Goal: Information Seeking & Learning: Learn about a topic

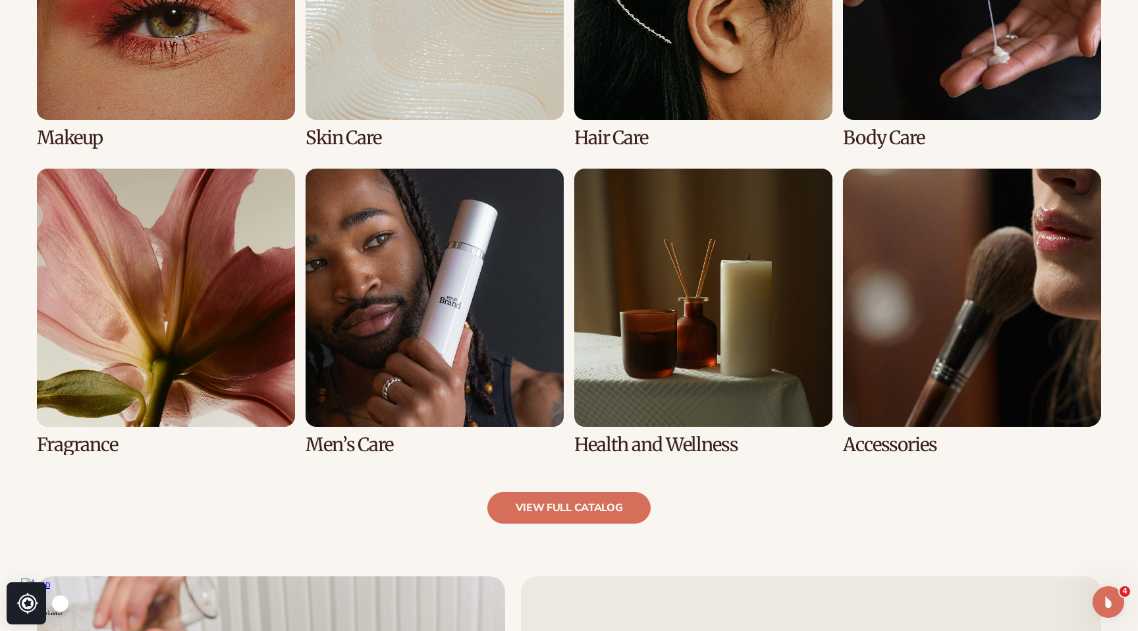
scroll to position [1142, 0]
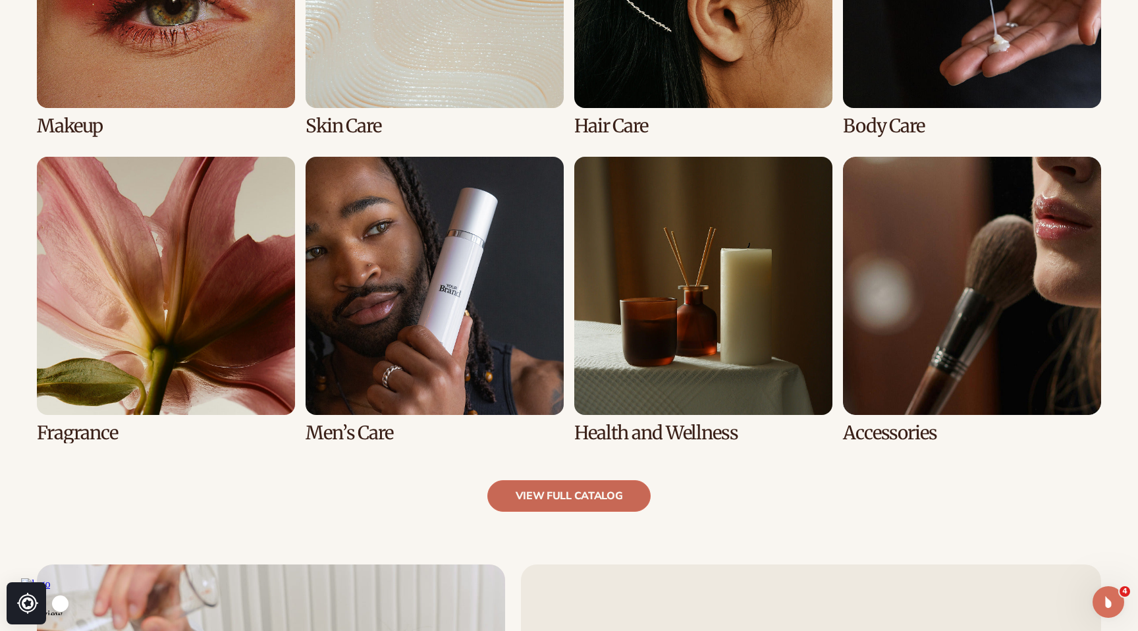
click at [554, 502] on link "view full catalog" at bounding box center [569, 496] width 164 height 32
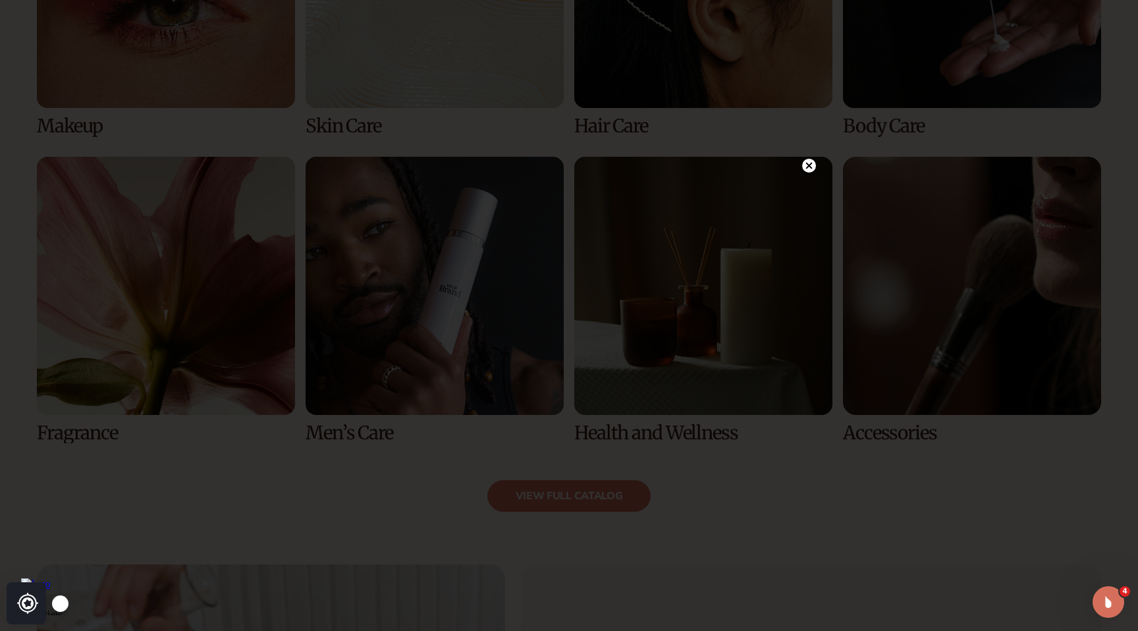
click at [165, 154] on div at bounding box center [569, 315] width 1138 height 631
click at [809, 167] on circle at bounding box center [809, 166] width 14 height 14
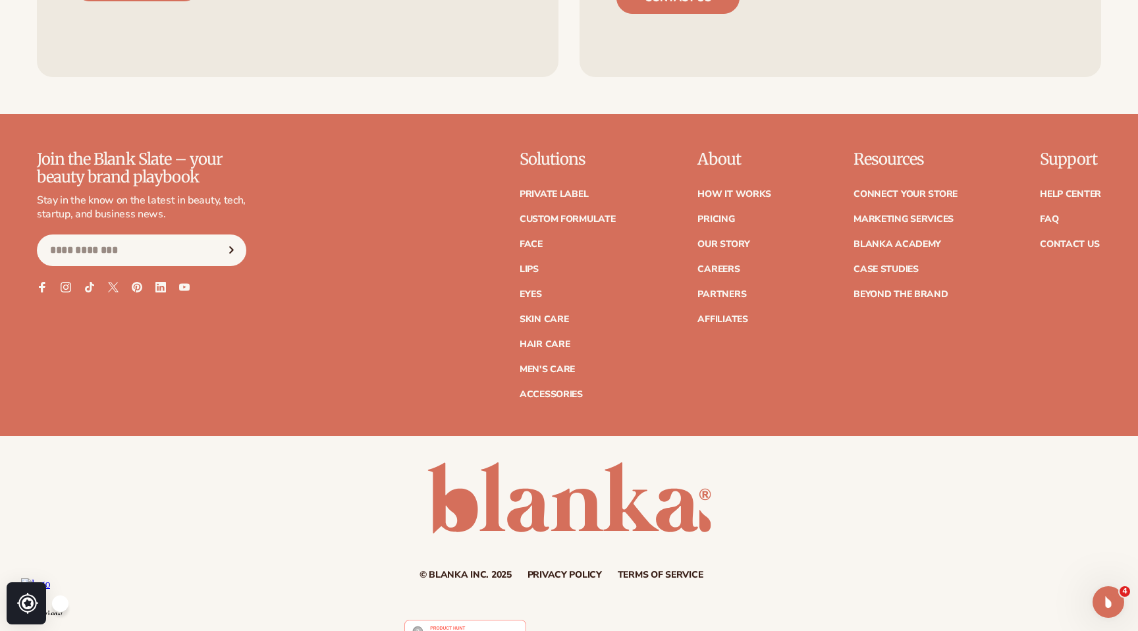
scroll to position [2462, 0]
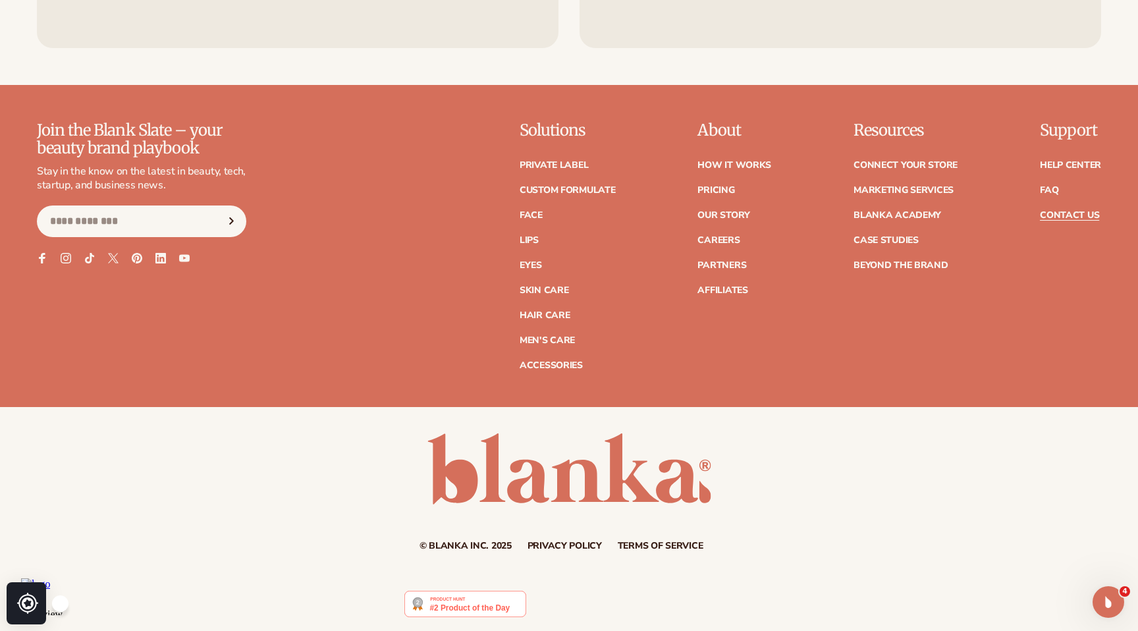
click at [1059, 212] on link "Contact Us" at bounding box center [1069, 215] width 59 height 9
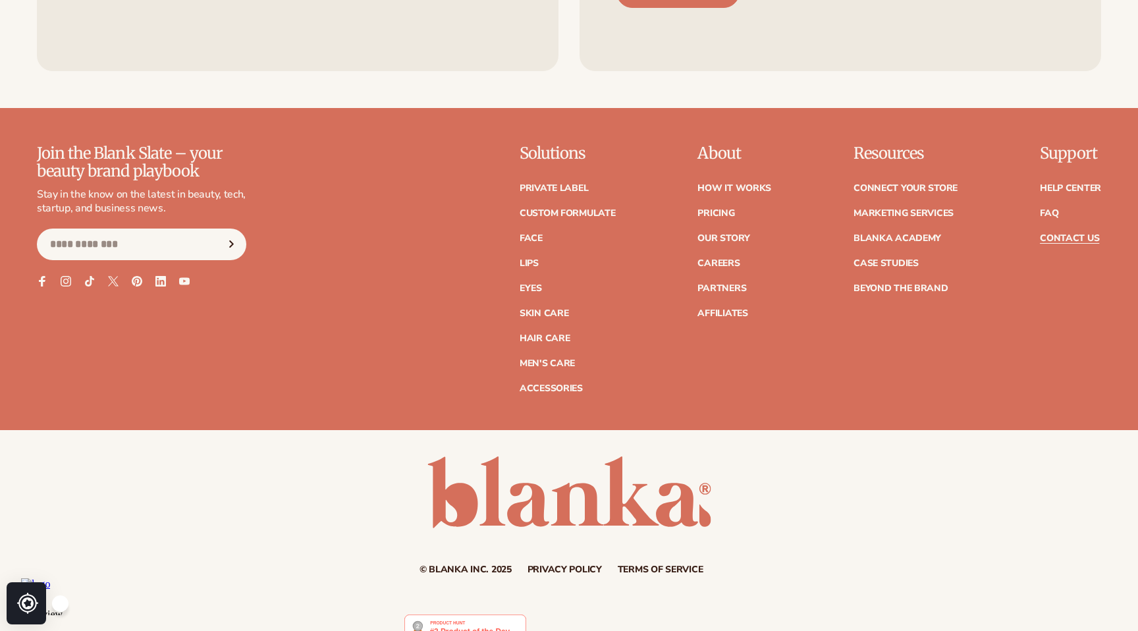
scroll to position [1111, 0]
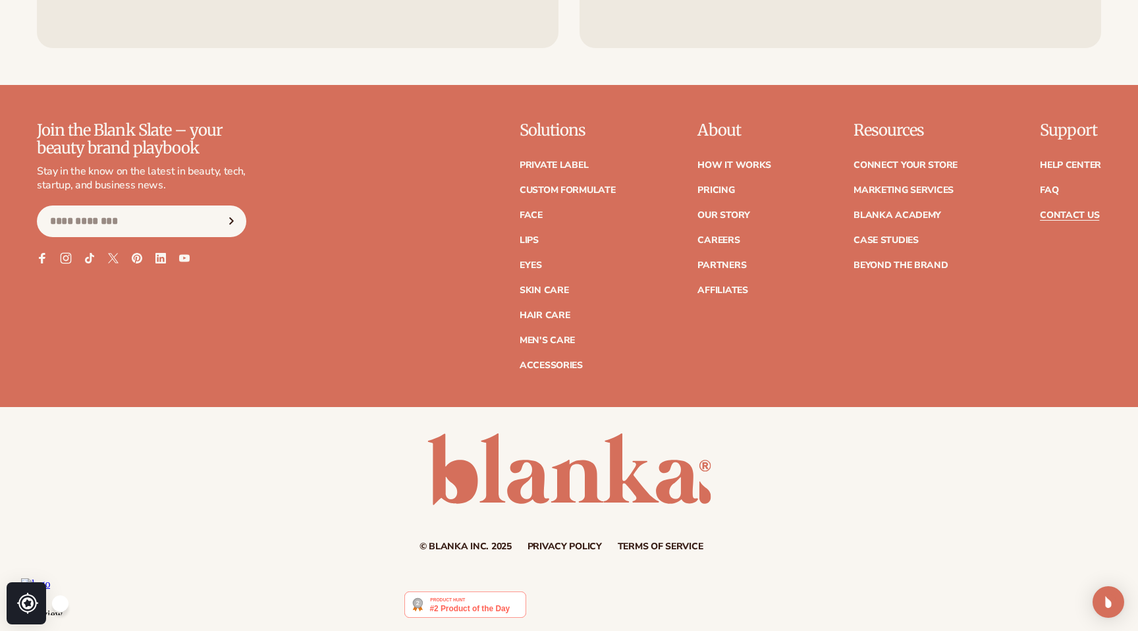
click at [68, 259] on icon at bounding box center [65, 257] width 11 height 11
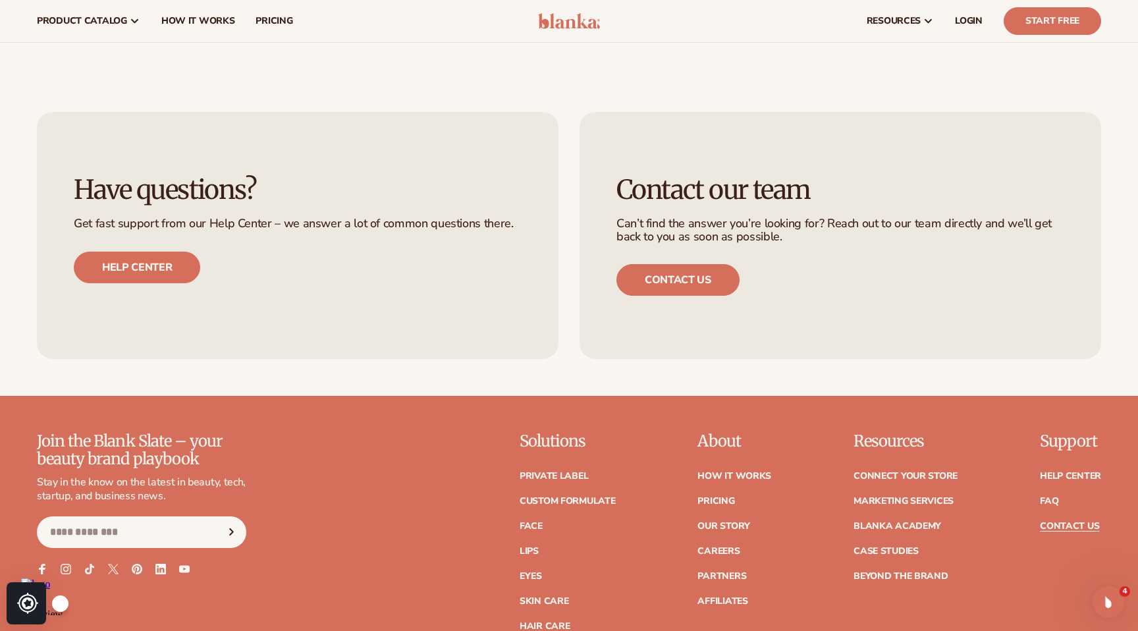
scroll to position [0, 0]
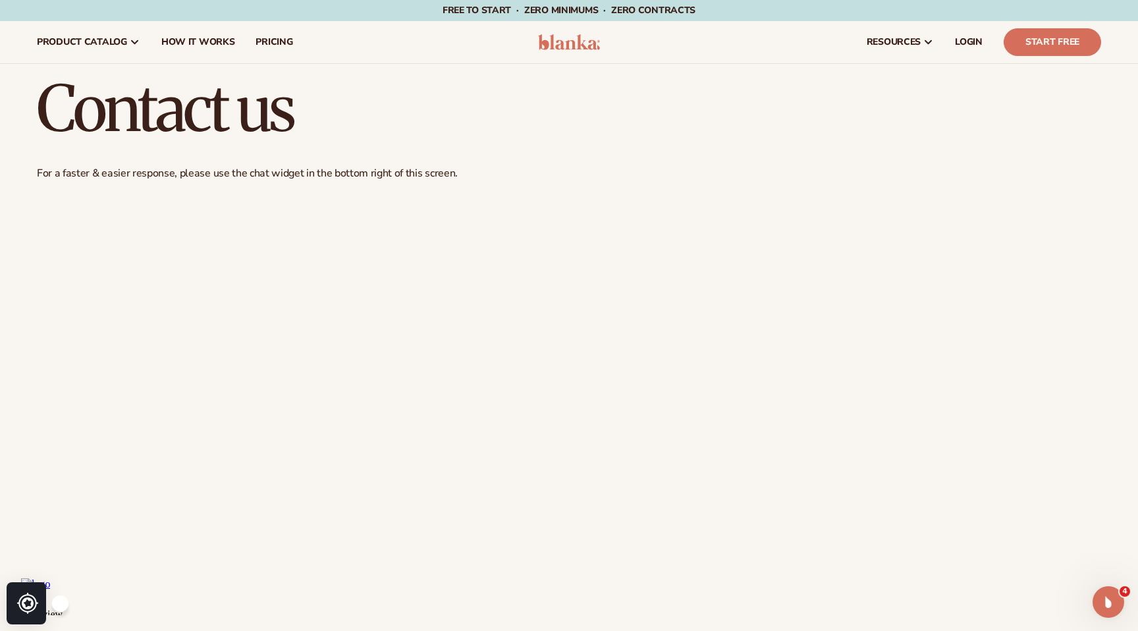
click at [206, 116] on h1 "Contact us" at bounding box center [569, 108] width 1064 height 63
click at [576, 43] on img at bounding box center [569, 42] width 63 height 16
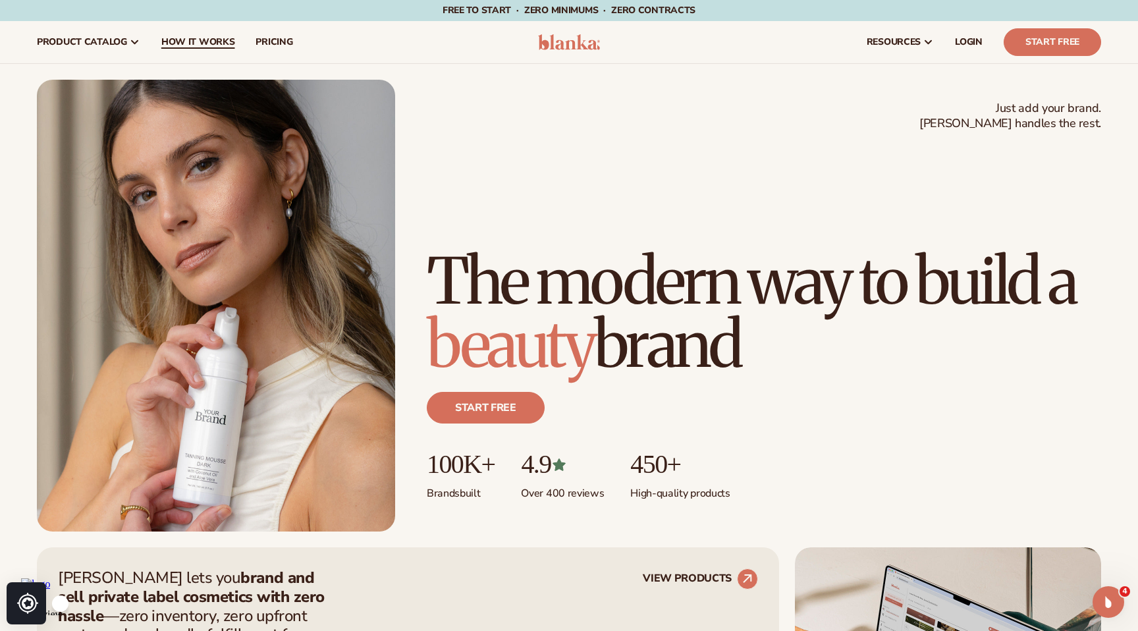
click at [227, 46] on span "How It Works" at bounding box center [198, 42] width 74 height 11
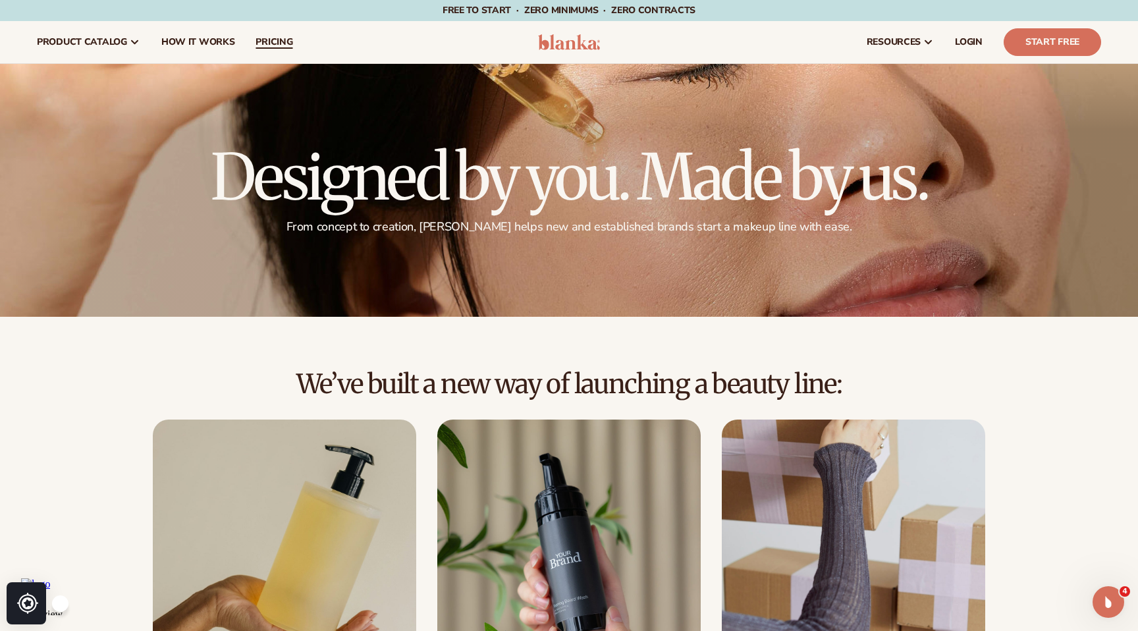
click at [274, 47] on span "pricing" at bounding box center [274, 42] width 37 height 11
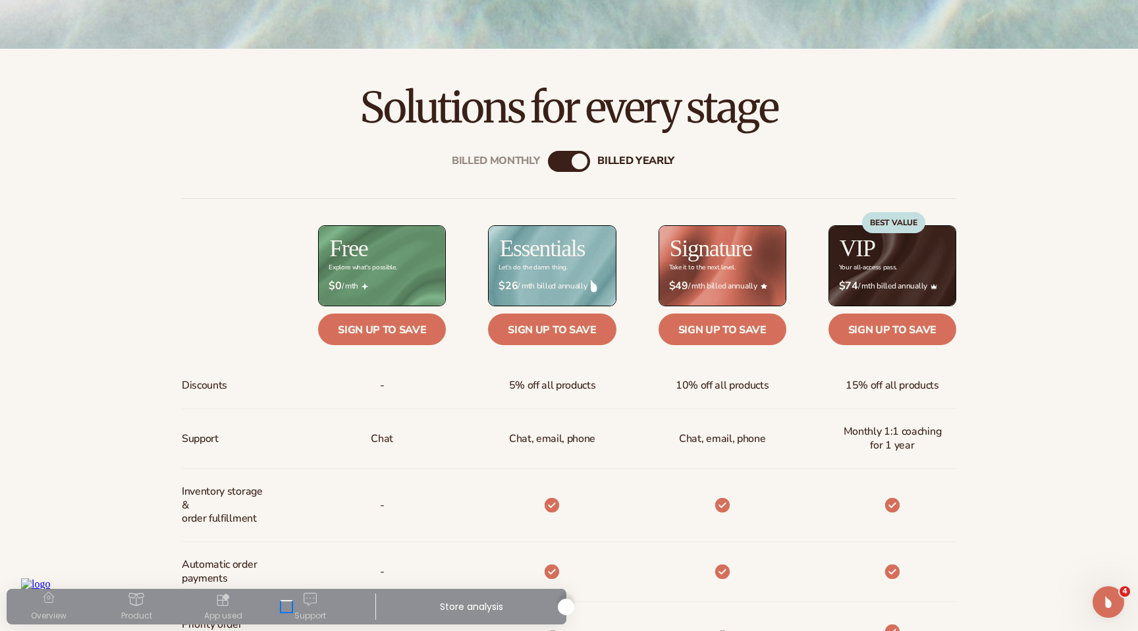
click at [576, 163] on div "billed Yearly" at bounding box center [580, 161] width 16 height 16
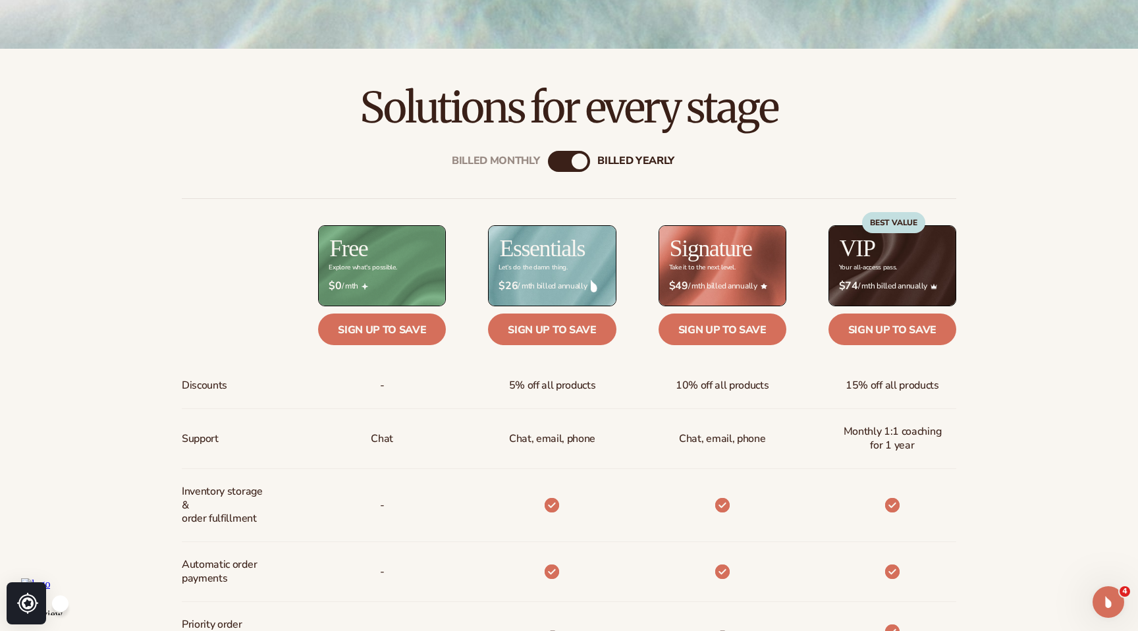
click at [555, 163] on div "Billed Monthly" at bounding box center [556, 161] width 16 height 16
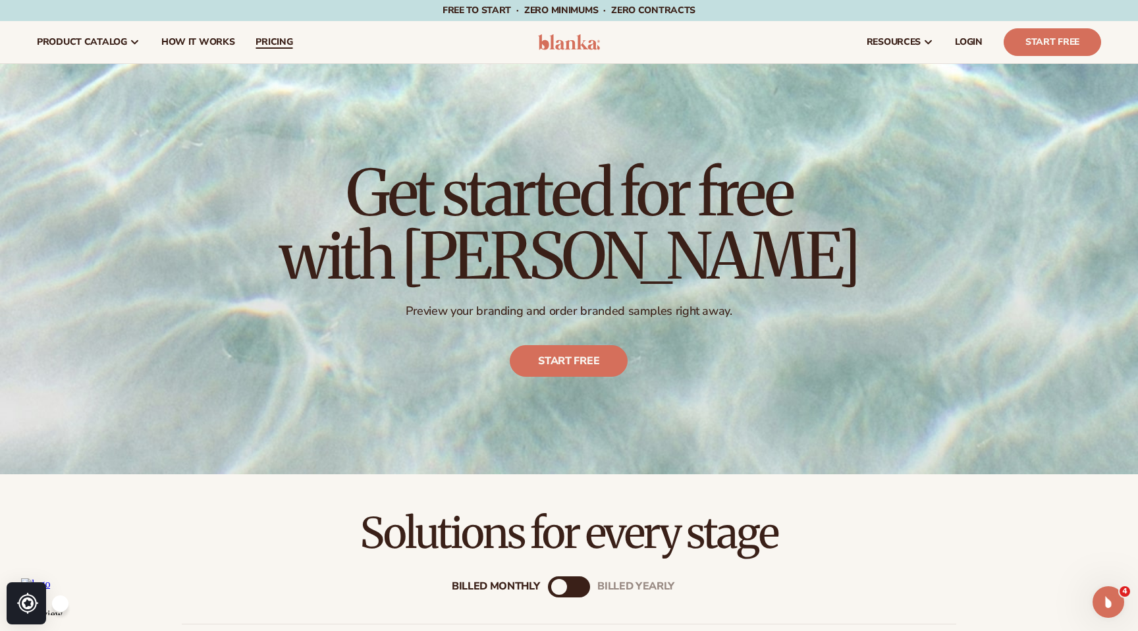
click at [279, 43] on span "pricing" at bounding box center [274, 42] width 37 height 11
click at [206, 39] on span "How It Works" at bounding box center [198, 42] width 74 height 11
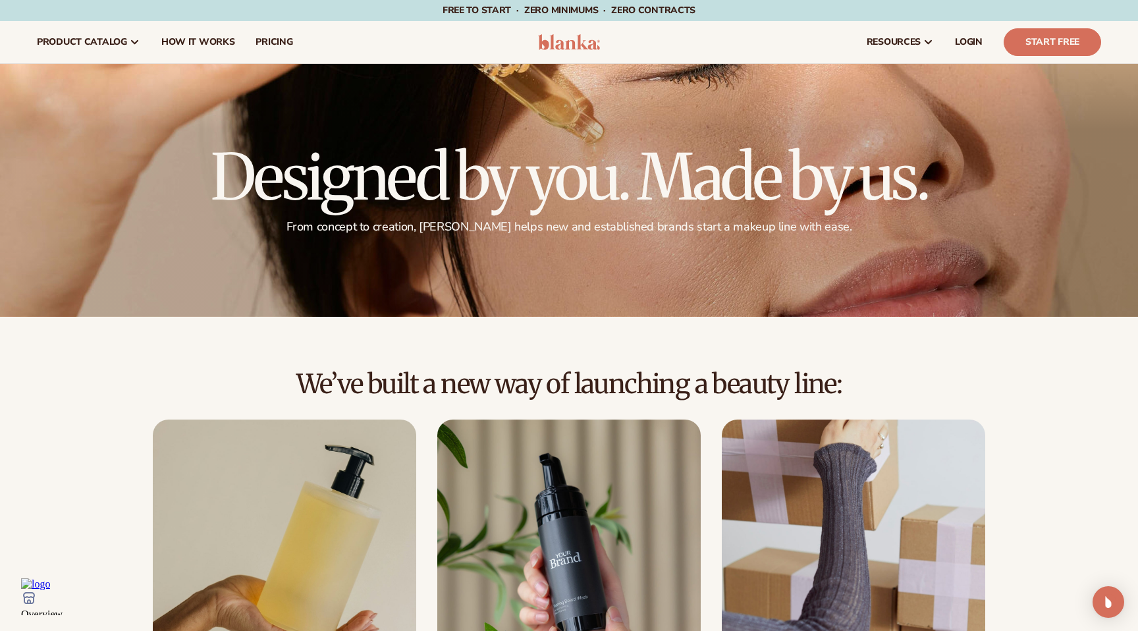
click at [206, 39] on span "How It Works" at bounding box center [198, 42] width 74 height 11
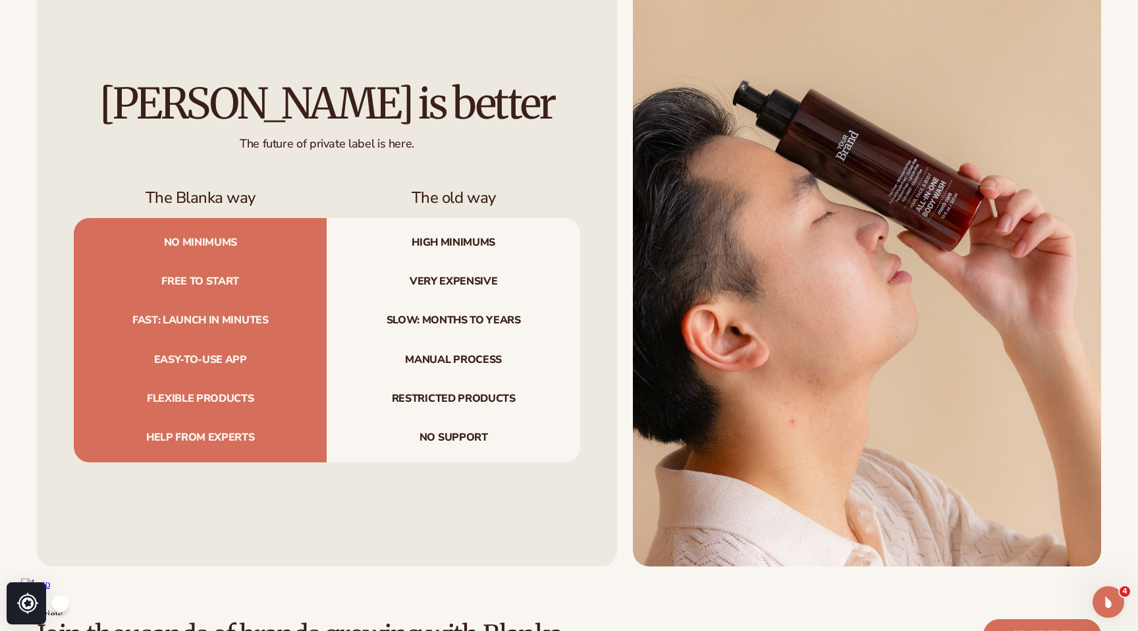
scroll to position [1435, 0]
click at [464, 248] on span "High minimums" at bounding box center [453, 239] width 253 height 44
click at [488, 281] on span "Very expensive" at bounding box center [453, 281] width 253 height 39
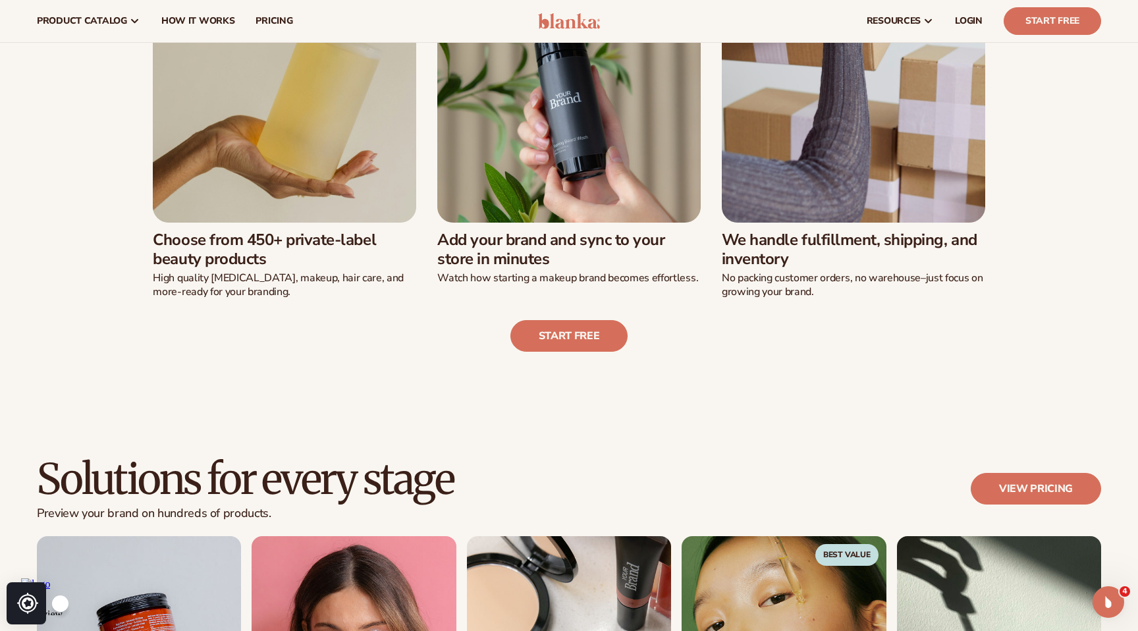
scroll to position [0, 0]
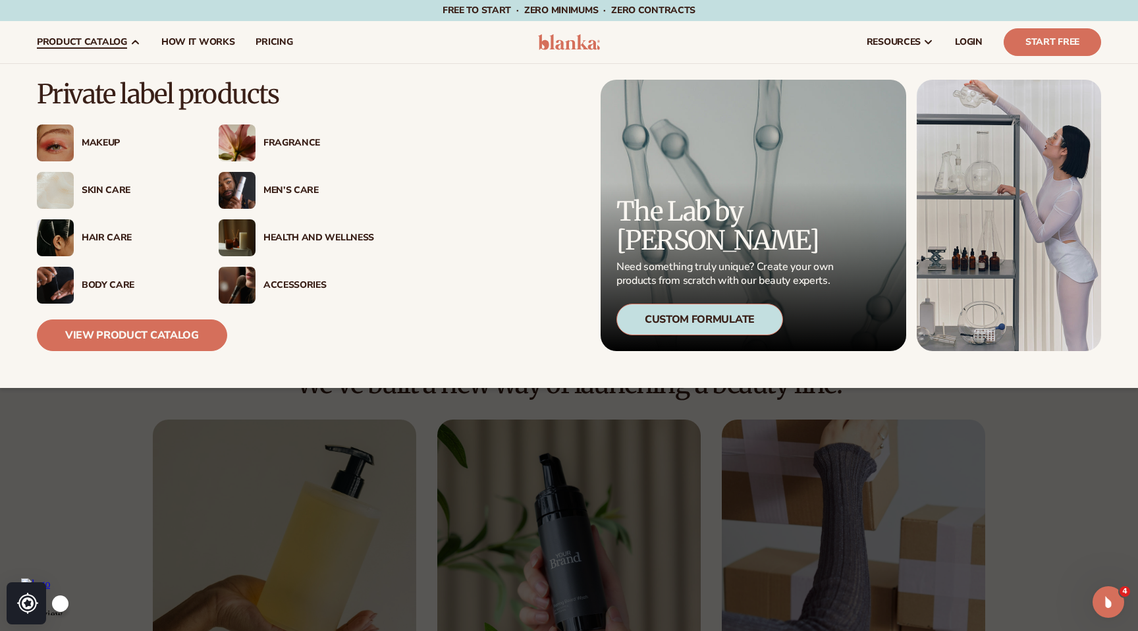
click at [108, 32] on link "product catalog" at bounding box center [88, 42] width 124 height 42
click at [113, 194] on div "Skin Care" at bounding box center [137, 190] width 111 height 11
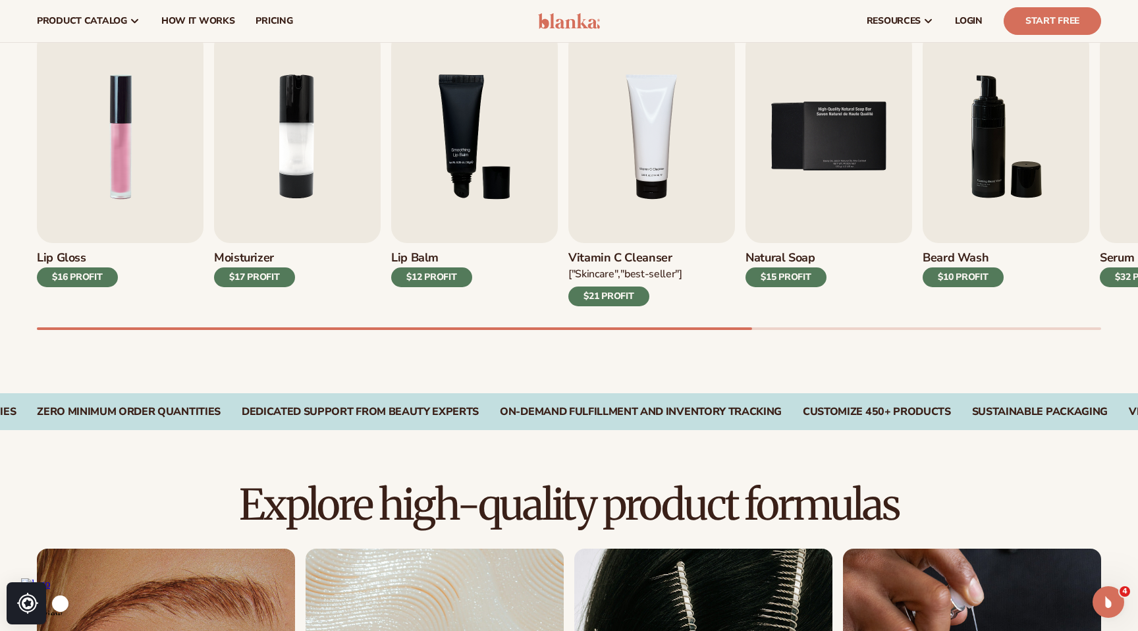
scroll to position [440, 0]
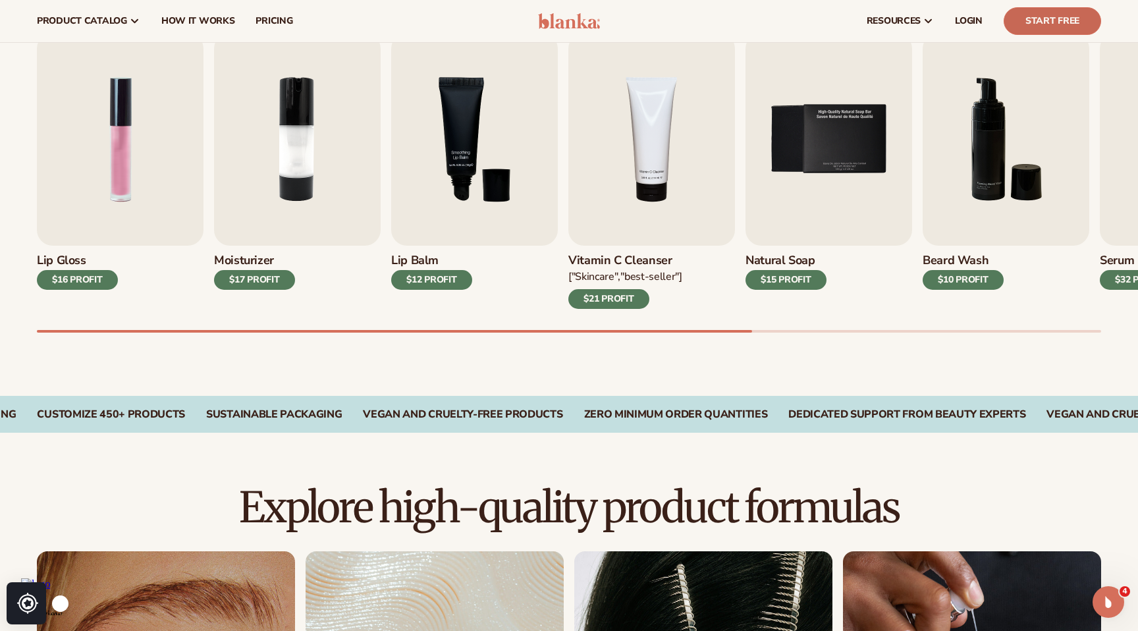
click at [1059, 17] on link "Start Free" at bounding box center [1052, 21] width 97 height 28
click at [501, 345] on div "Best sellers Private label products to start your beauty and self care line [DA…" at bounding box center [569, 155] width 1138 height 482
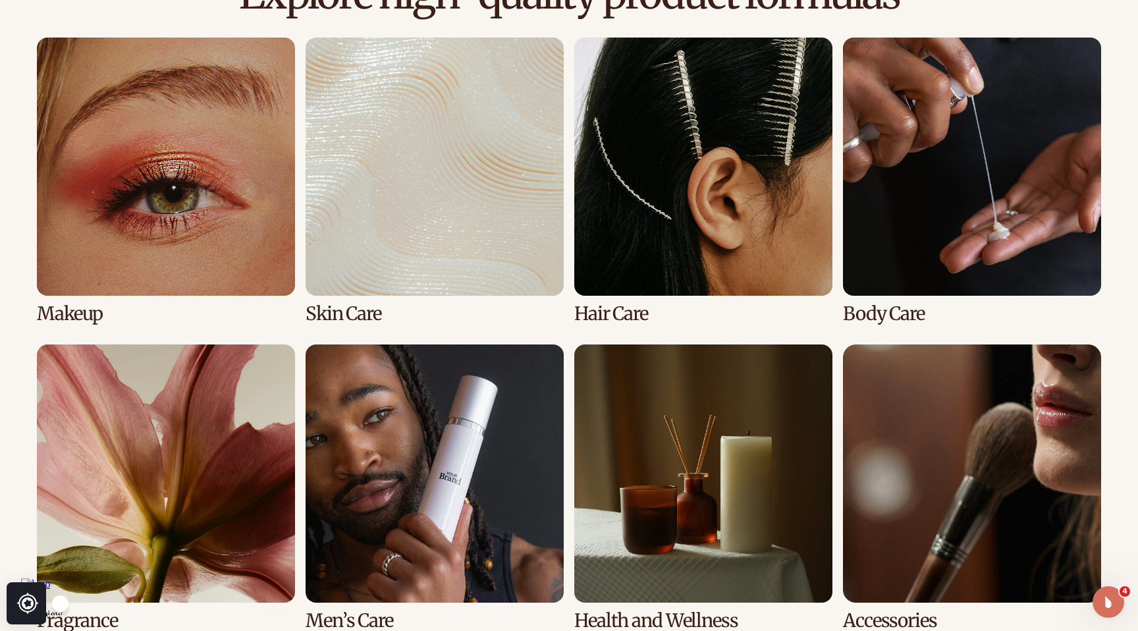
scroll to position [1026, 0]
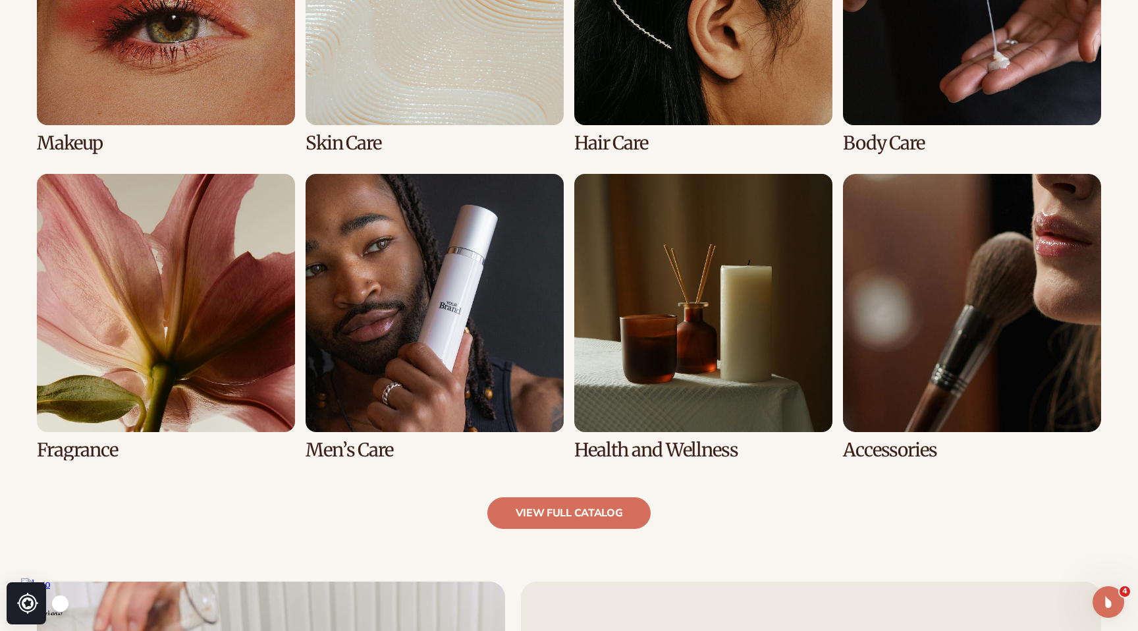
click at [686, 335] on link "7 / 8" at bounding box center [703, 317] width 258 height 287
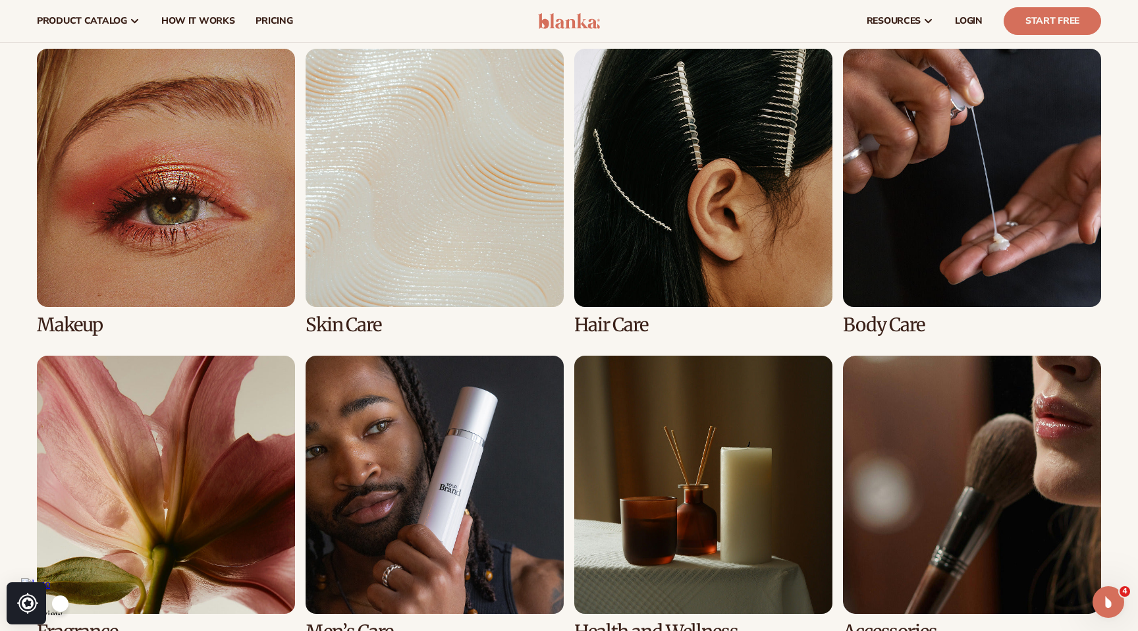
scroll to position [941, 0]
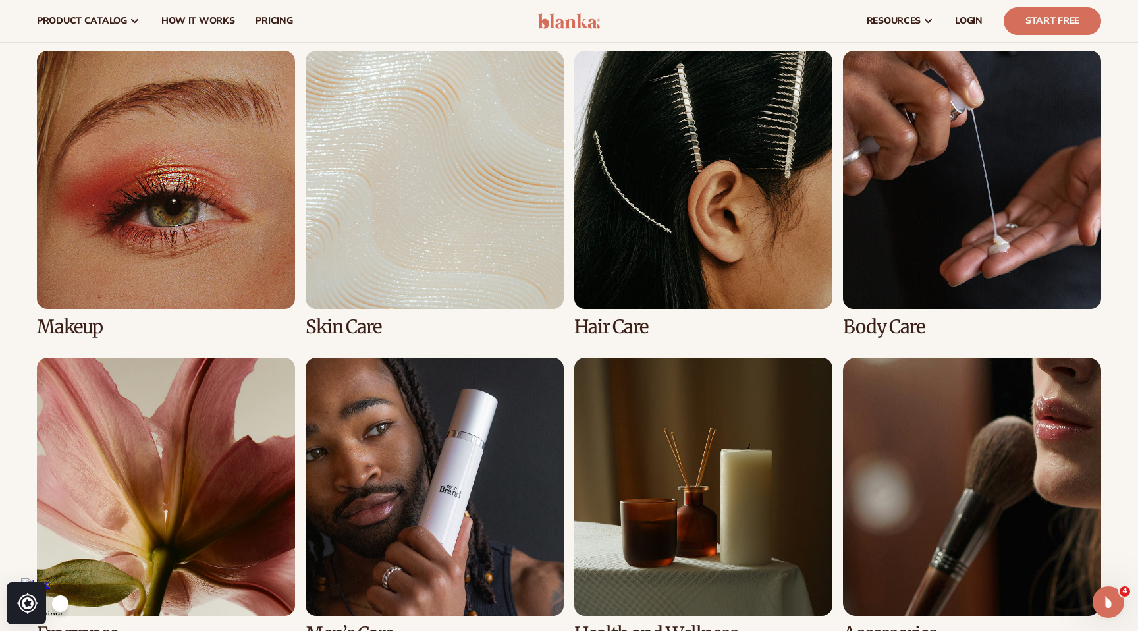
click at [469, 233] on link "2 / 8" at bounding box center [435, 194] width 258 height 287
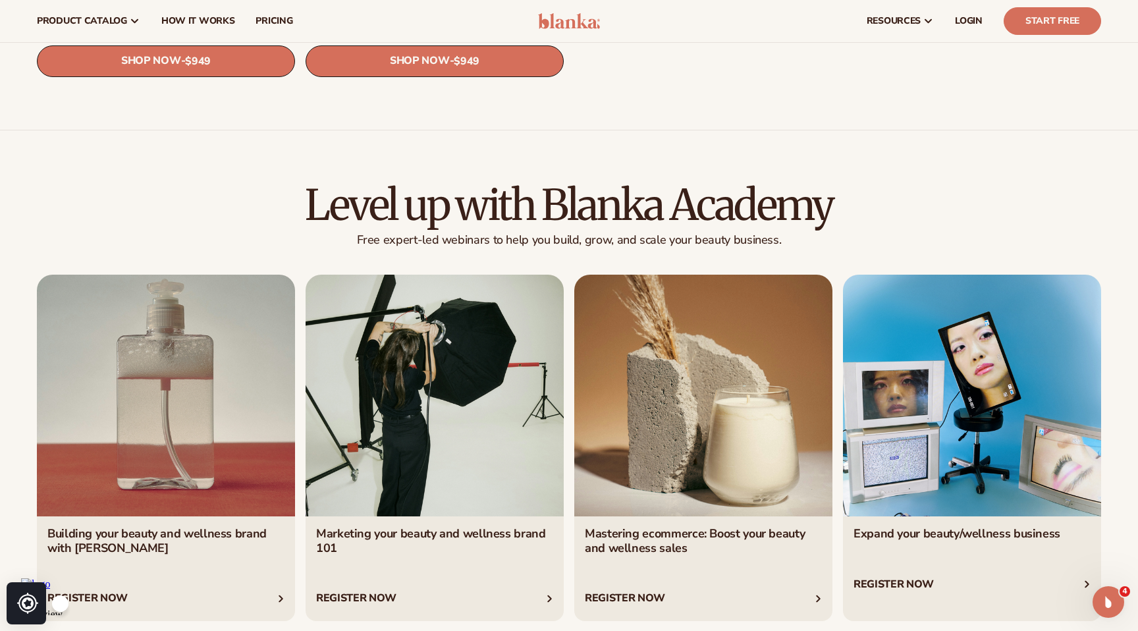
scroll to position [2278, 0]
